Goal: Navigation & Orientation: Find specific page/section

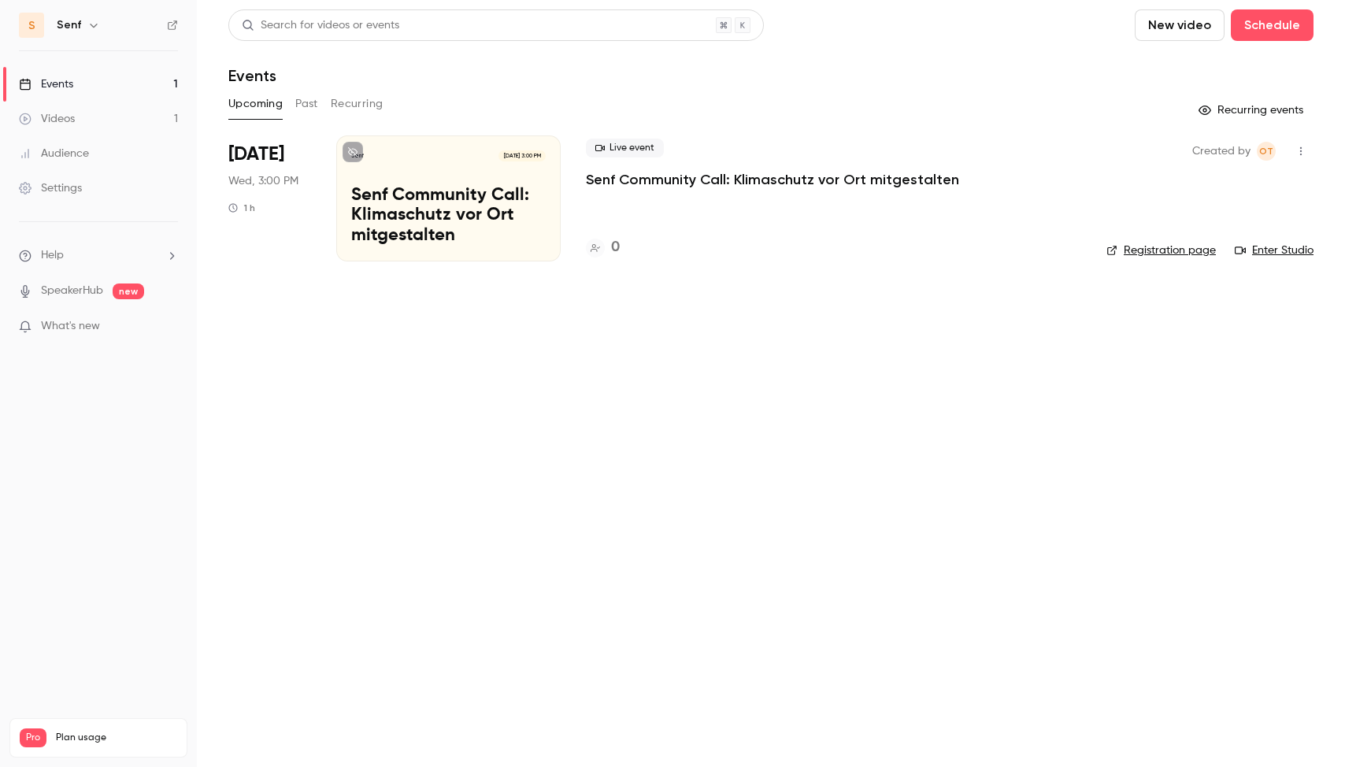
click at [92, 320] on span "What's new" at bounding box center [70, 326] width 59 height 17
click at [82, 335] on div "What's new" at bounding box center [98, 334] width 159 height 32
click at [69, 324] on span "What's new" at bounding box center [70, 326] width 59 height 17
click at [84, 327] on span "What's new" at bounding box center [70, 326] width 59 height 17
click at [246, 362] on main "Search for videos or events New video Schedule Events Upcoming Past Recurring R…" at bounding box center [771, 383] width 1148 height 767
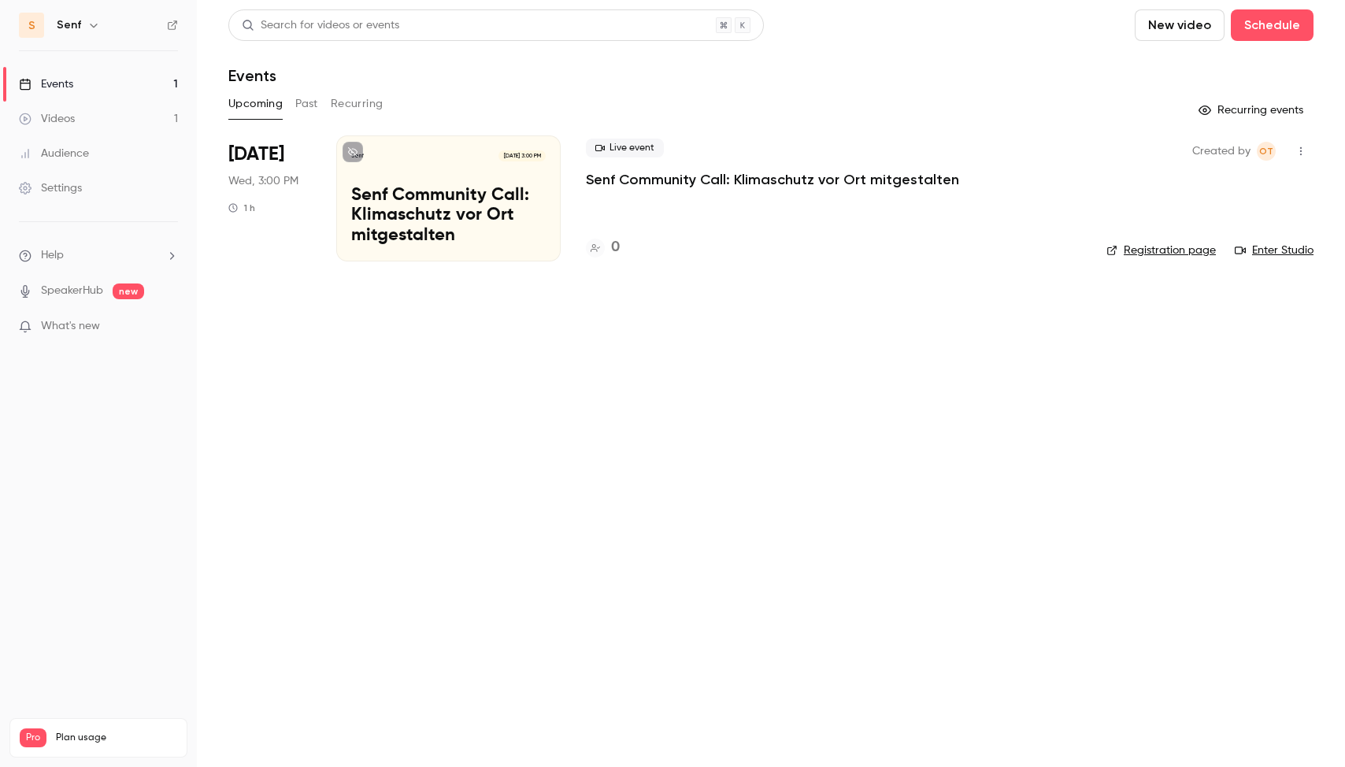
click at [68, 336] on div "What's new" at bounding box center [98, 334] width 159 height 32
click at [73, 326] on span "What's new" at bounding box center [70, 326] width 59 height 17
click at [79, 314] on ul "Help SpeakerHub new What's new" at bounding box center [98, 292] width 197 height 141
click at [83, 324] on span "What's new" at bounding box center [70, 326] width 59 height 17
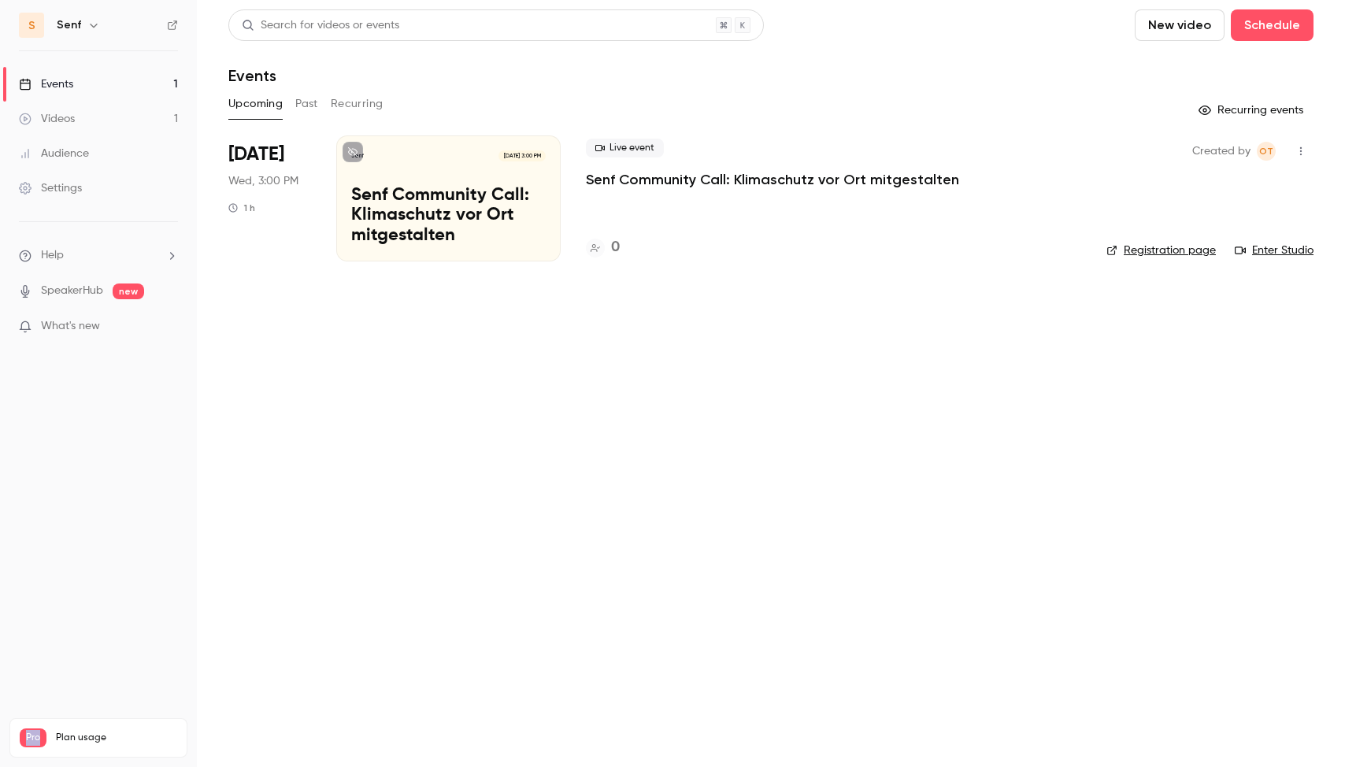
click at [83, 324] on span "What's new" at bounding box center [70, 326] width 59 height 17
click at [74, 290] on link "SpeakerHub" at bounding box center [72, 291] width 62 height 17
click at [95, 322] on span "What's new" at bounding box center [70, 326] width 59 height 17
click at [57, 335] on div "What's new" at bounding box center [98, 334] width 159 height 32
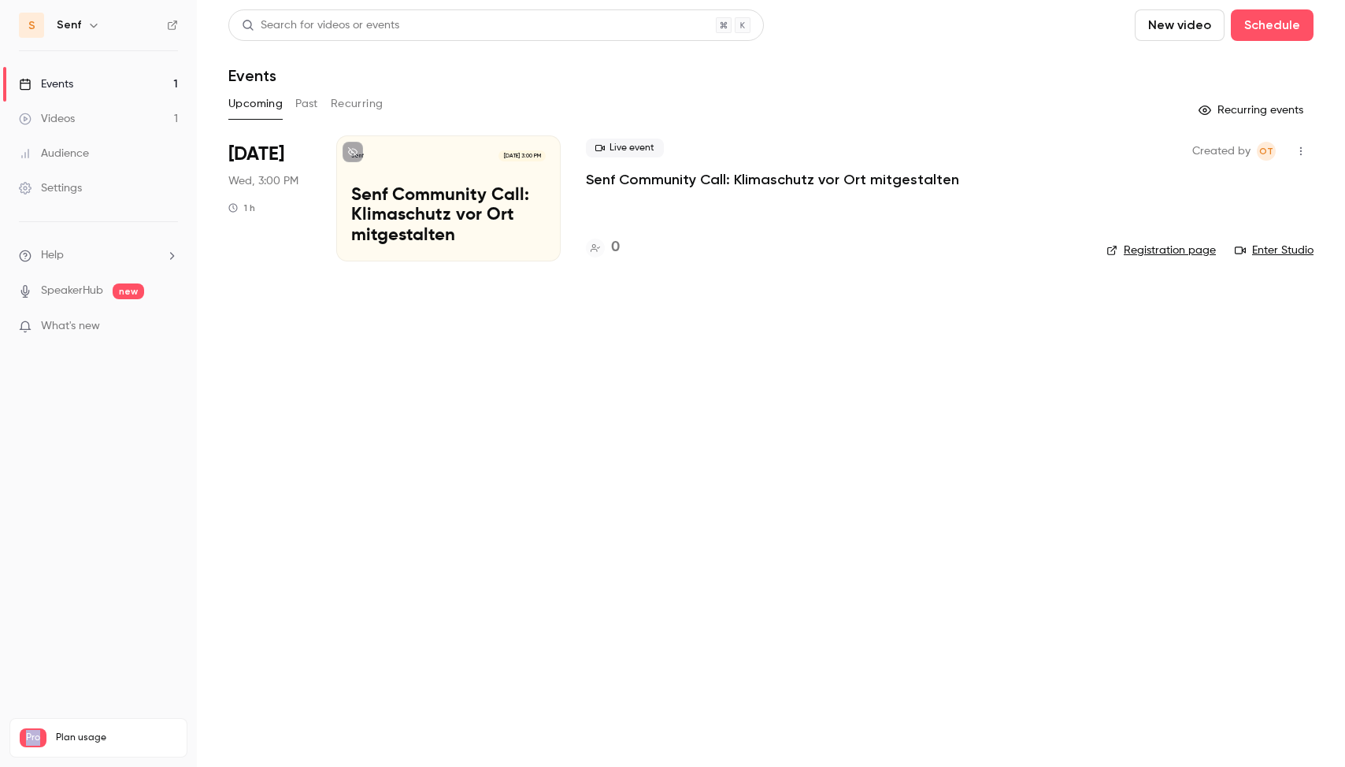
click at [57, 328] on span "What's new" at bounding box center [70, 326] width 59 height 17
click at [65, 179] on link "Settings" at bounding box center [98, 188] width 197 height 35
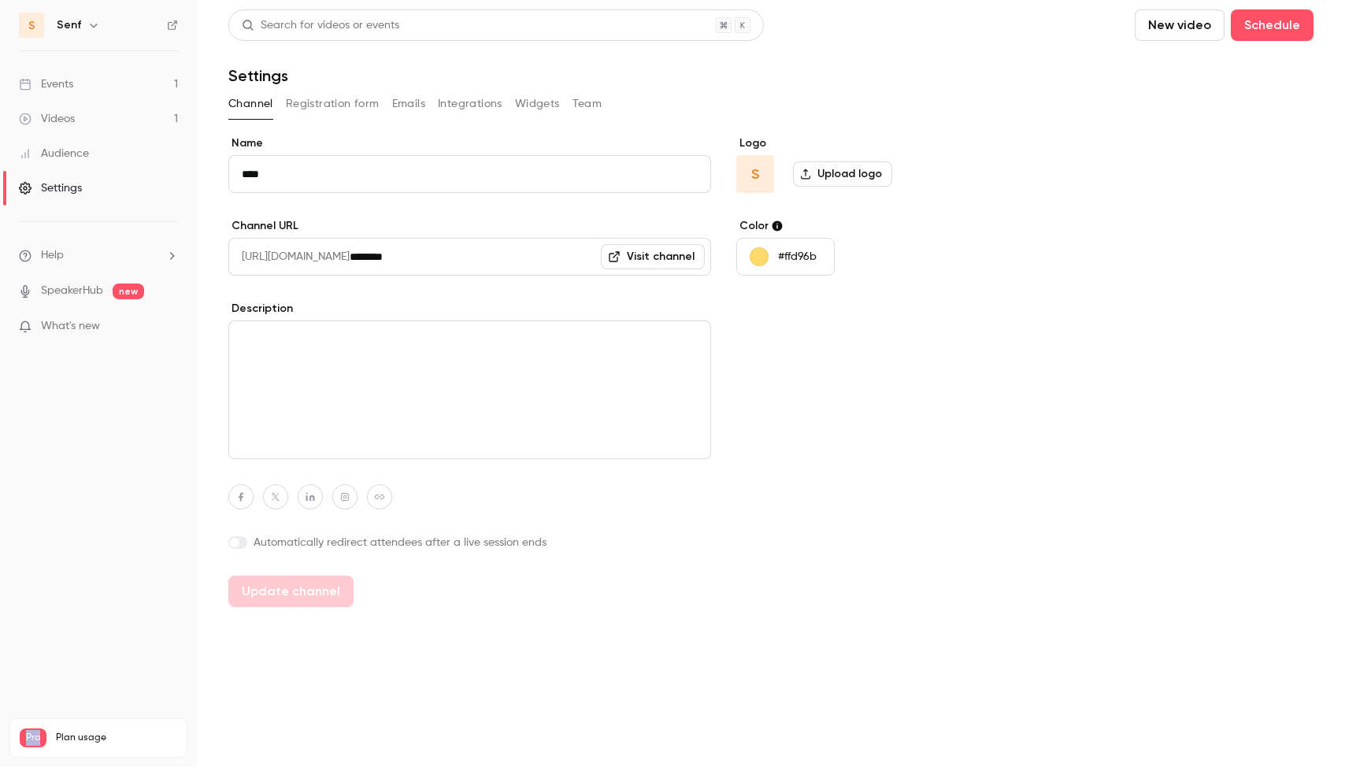
click at [54, 333] on span "What's new" at bounding box center [70, 326] width 59 height 17
click at [54, 137] on link "Audience" at bounding box center [98, 153] width 197 height 35
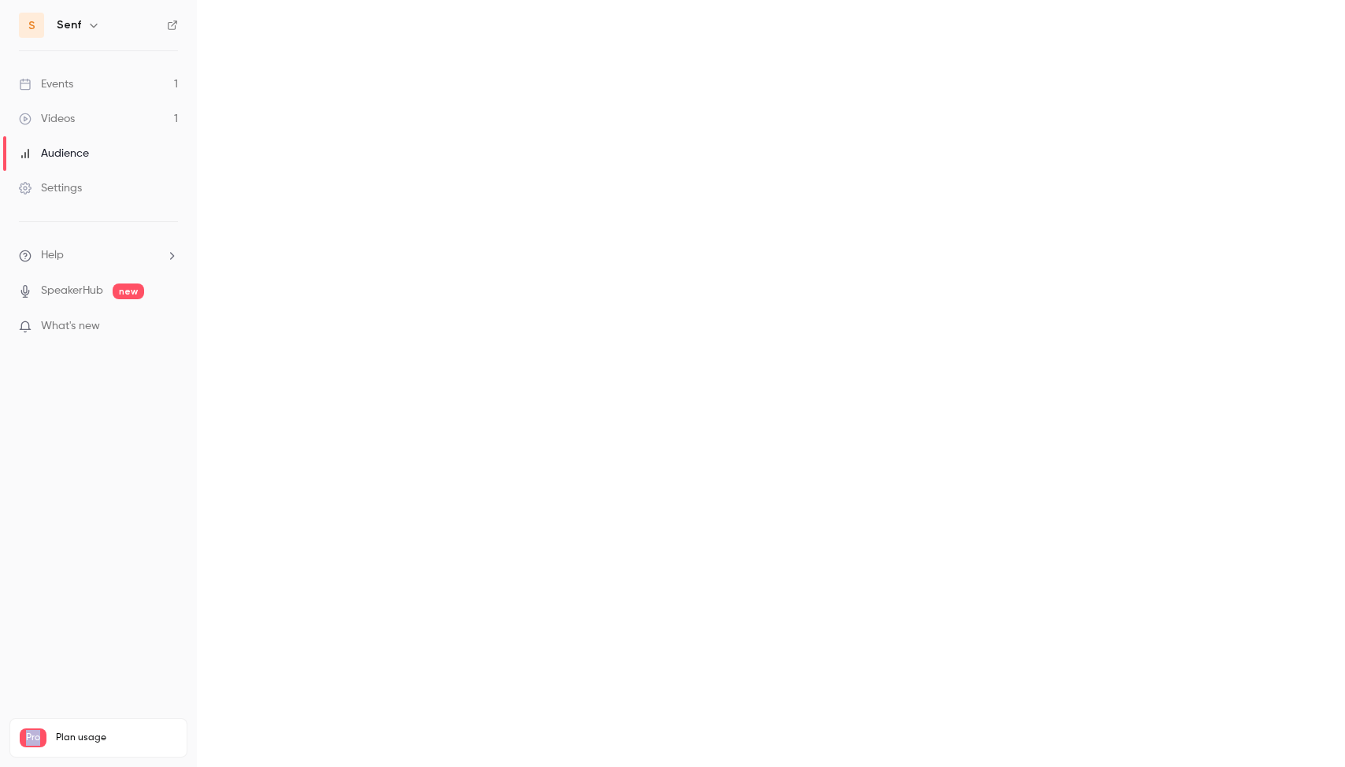
click at [56, 113] on div "Videos" at bounding box center [47, 119] width 56 height 16
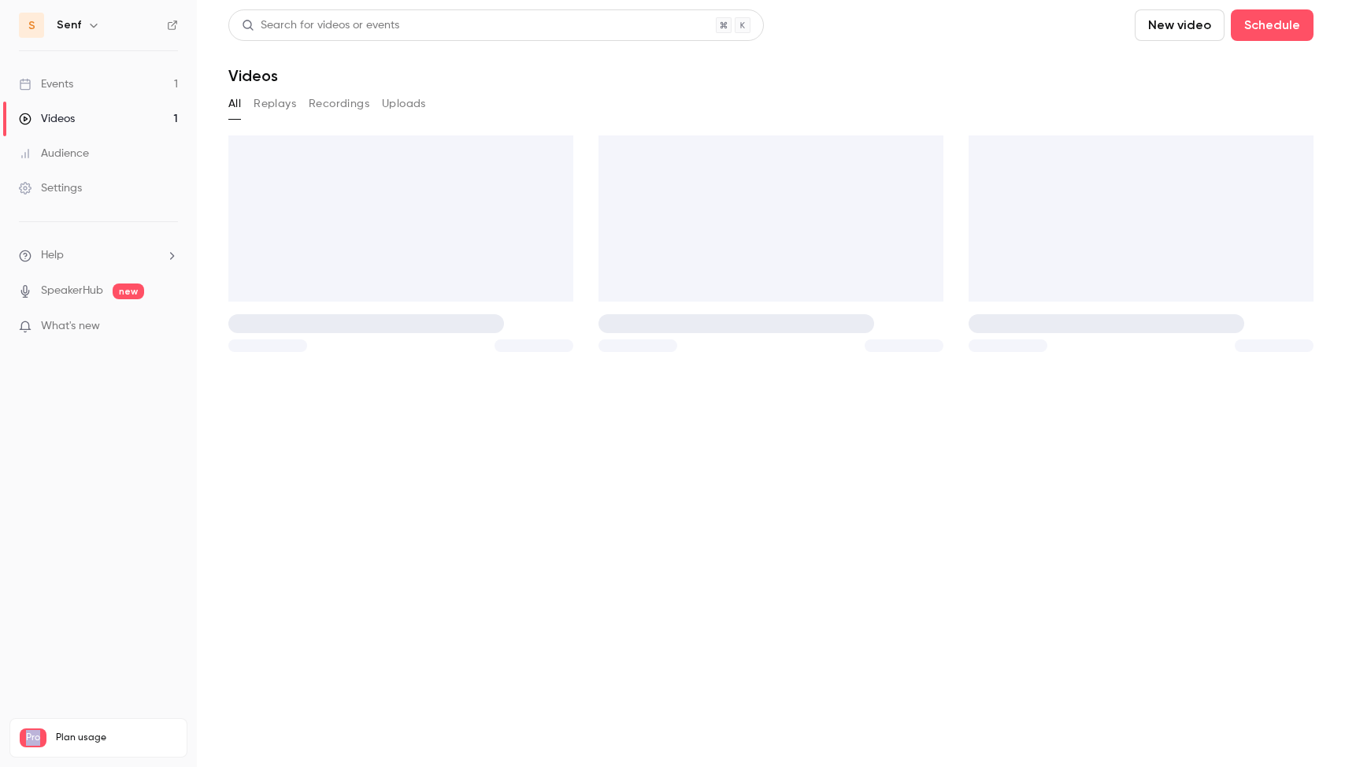
click at [59, 88] on div "Events" at bounding box center [46, 84] width 54 height 16
